Goal: Navigation & Orientation: Find specific page/section

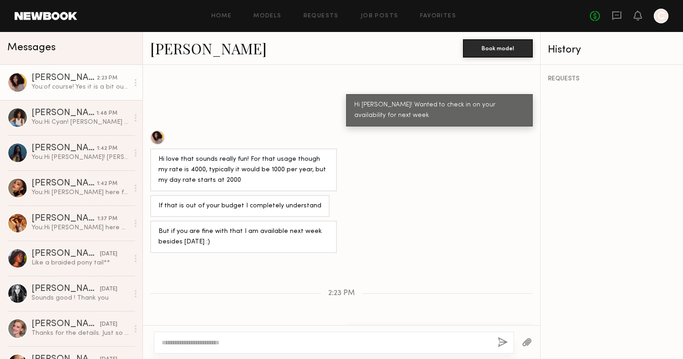
scroll to position [726, 0]
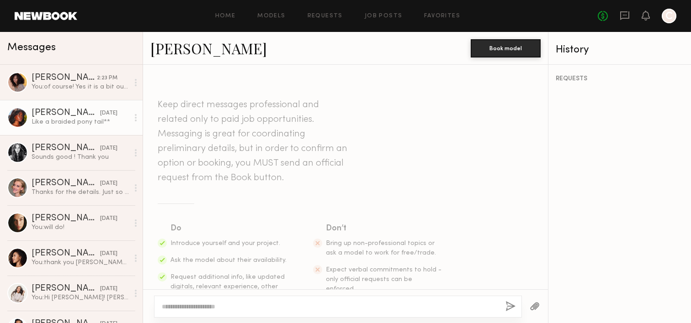
scroll to position [825, 0]
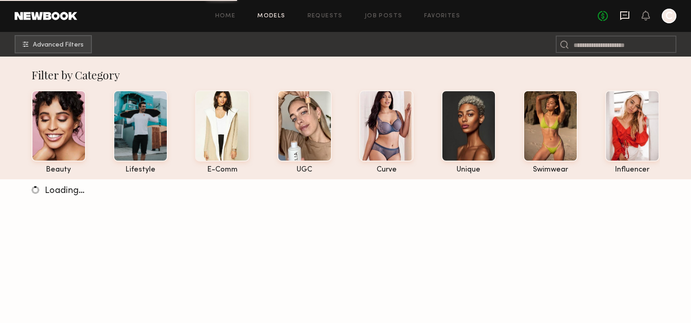
click at [624, 20] on icon at bounding box center [625, 16] width 10 height 10
